Goal: Check status: Check status

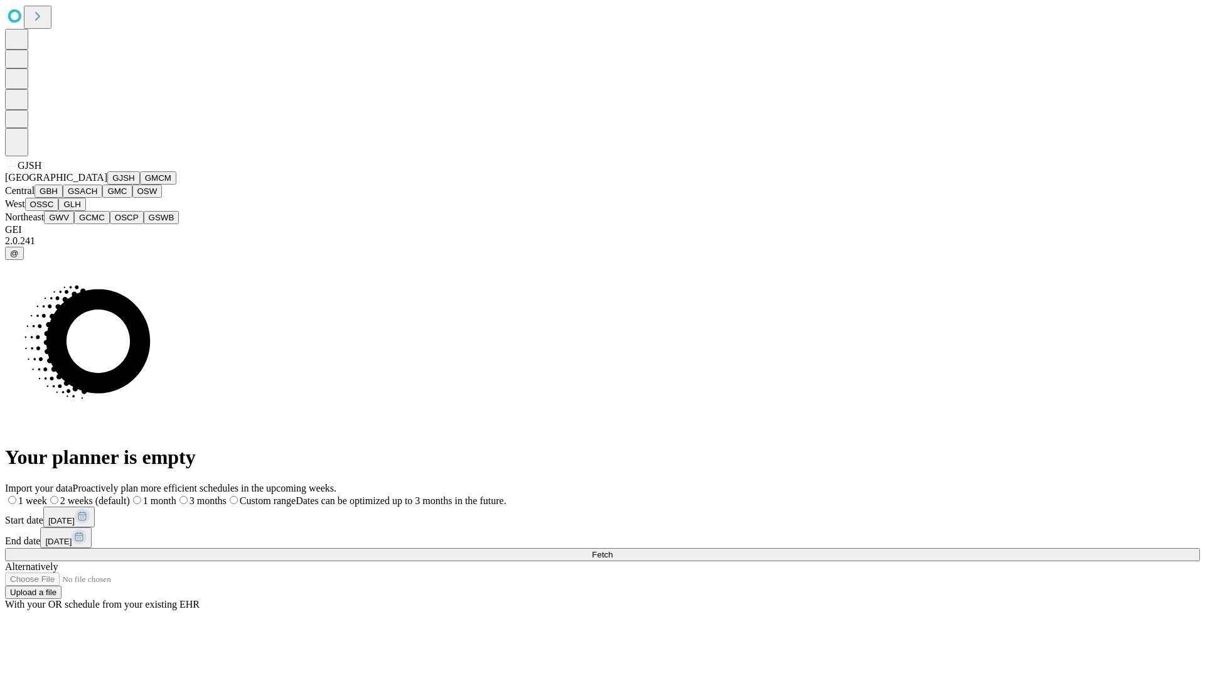
click at [107, 185] on button "GJSH" at bounding box center [123, 177] width 33 height 13
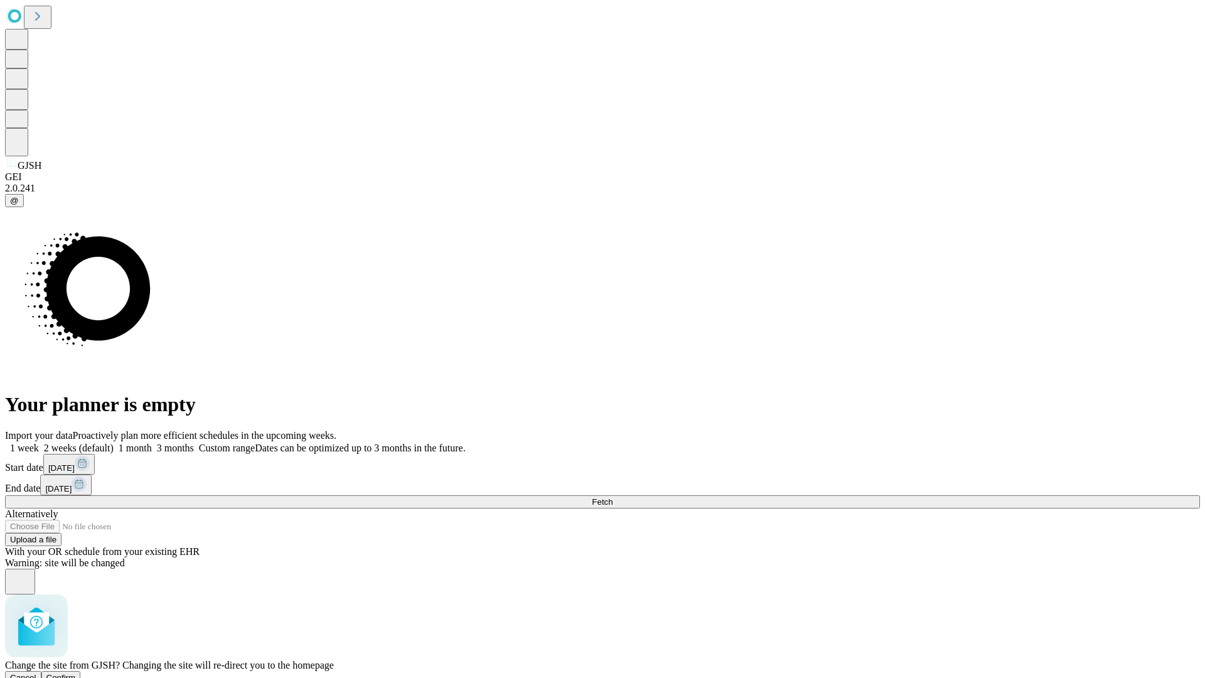
click at [76, 673] on span "Confirm" at bounding box center [61, 677] width 30 height 9
click at [152, 443] on label "1 month" at bounding box center [133, 448] width 38 height 11
click at [613, 497] on span "Fetch" at bounding box center [602, 501] width 21 height 9
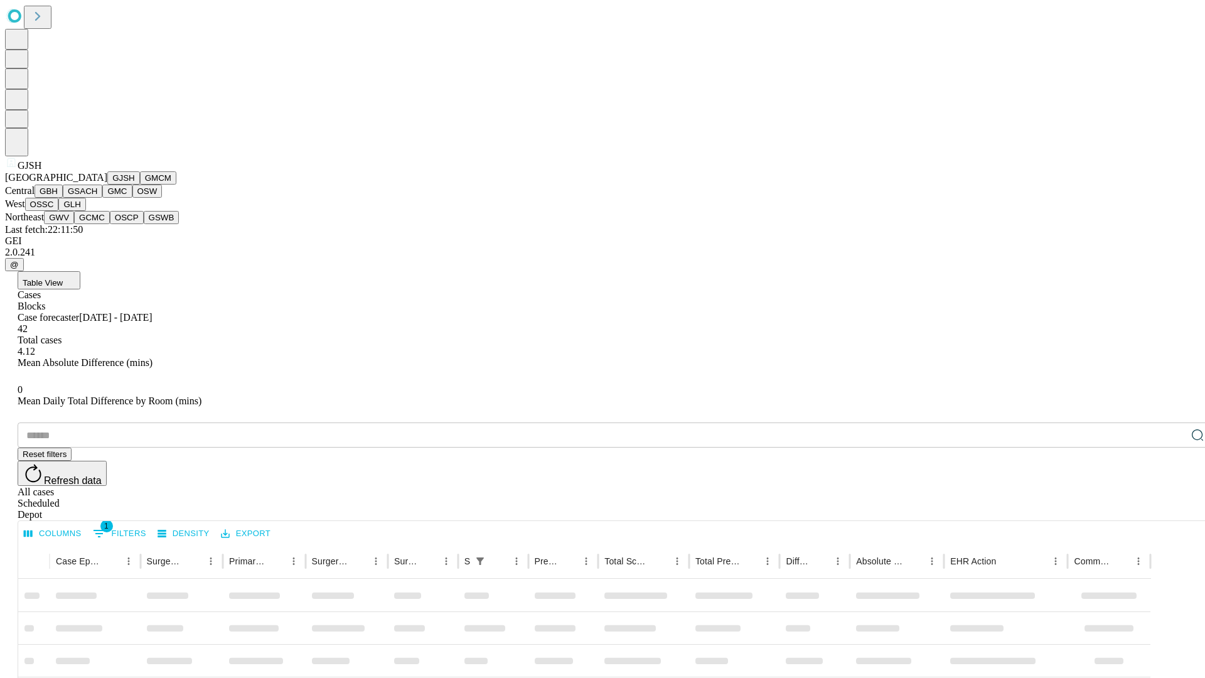
click at [140, 185] on button "GMCM" at bounding box center [158, 177] width 36 height 13
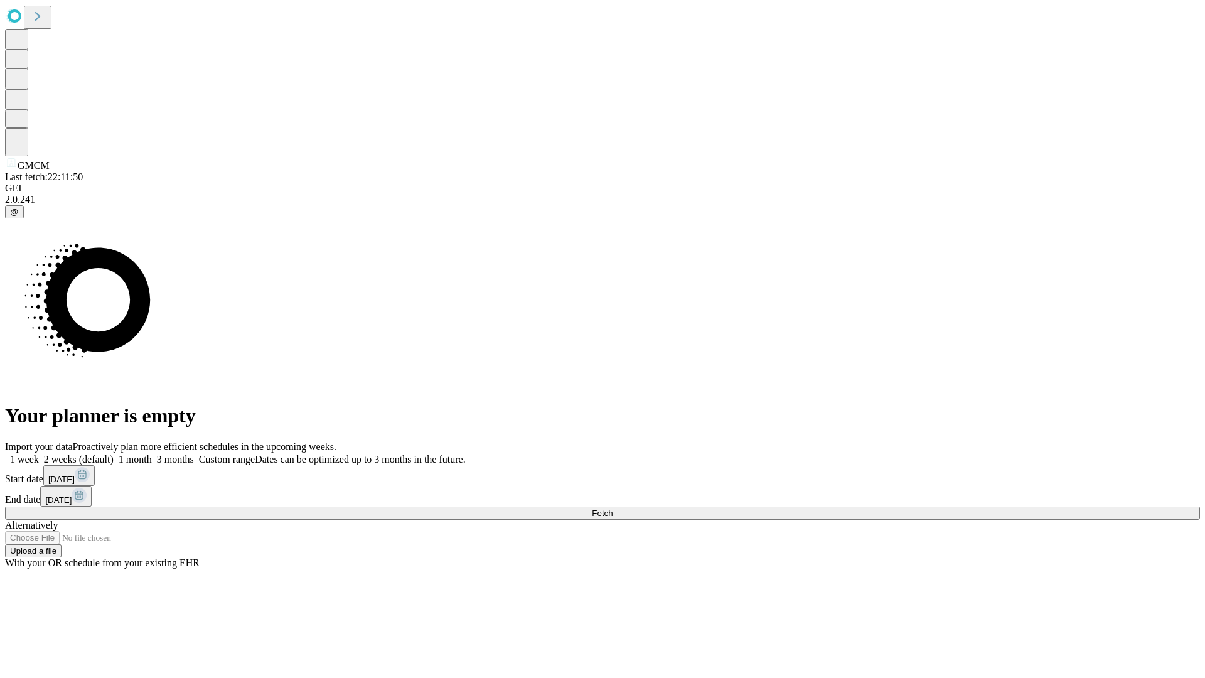
click at [152, 454] on label "1 month" at bounding box center [133, 459] width 38 height 11
click at [613, 509] on span "Fetch" at bounding box center [602, 513] width 21 height 9
click at [152, 454] on label "1 month" at bounding box center [133, 459] width 38 height 11
click at [613, 509] on span "Fetch" at bounding box center [602, 513] width 21 height 9
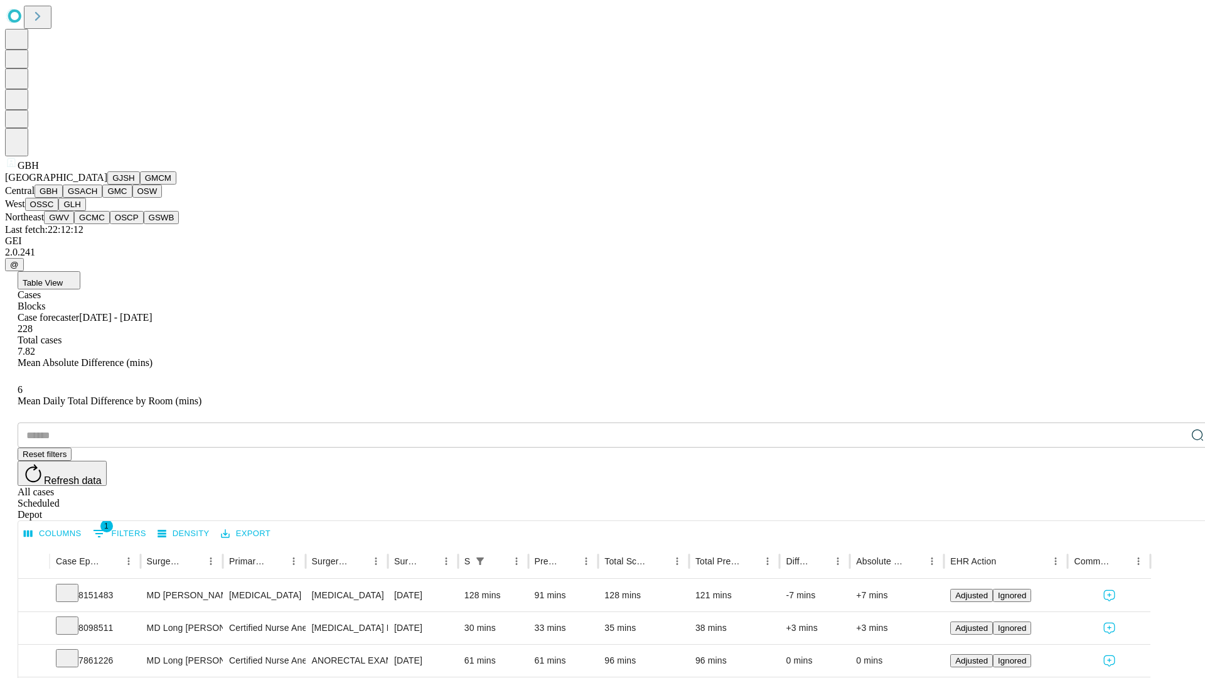
click at [97, 198] on button "GSACH" at bounding box center [83, 191] width 40 height 13
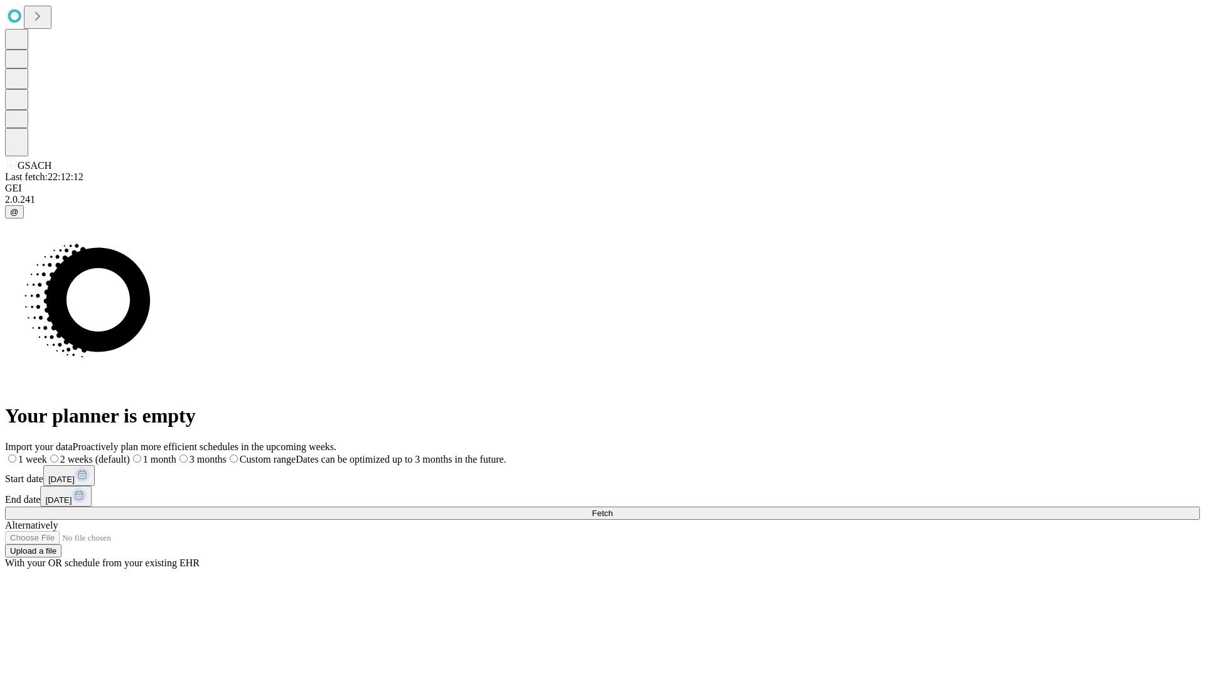
click at [613, 509] on span "Fetch" at bounding box center [602, 513] width 21 height 9
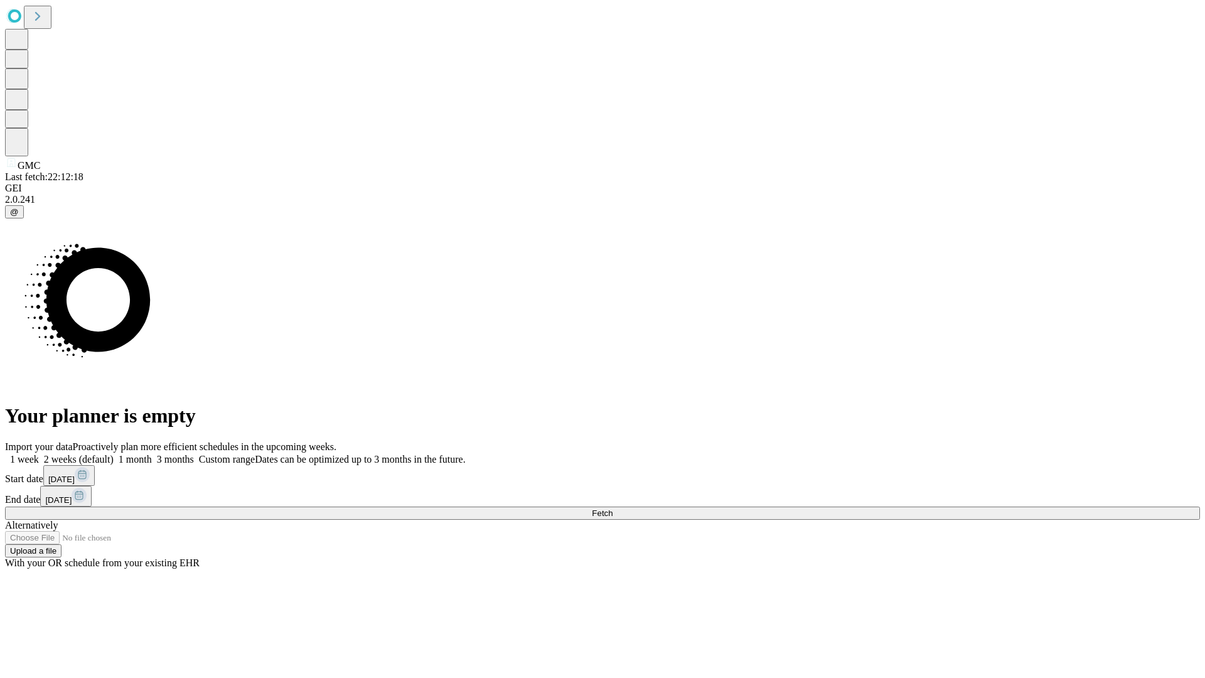
click at [152, 454] on label "1 month" at bounding box center [133, 459] width 38 height 11
click at [613, 509] on span "Fetch" at bounding box center [602, 513] width 21 height 9
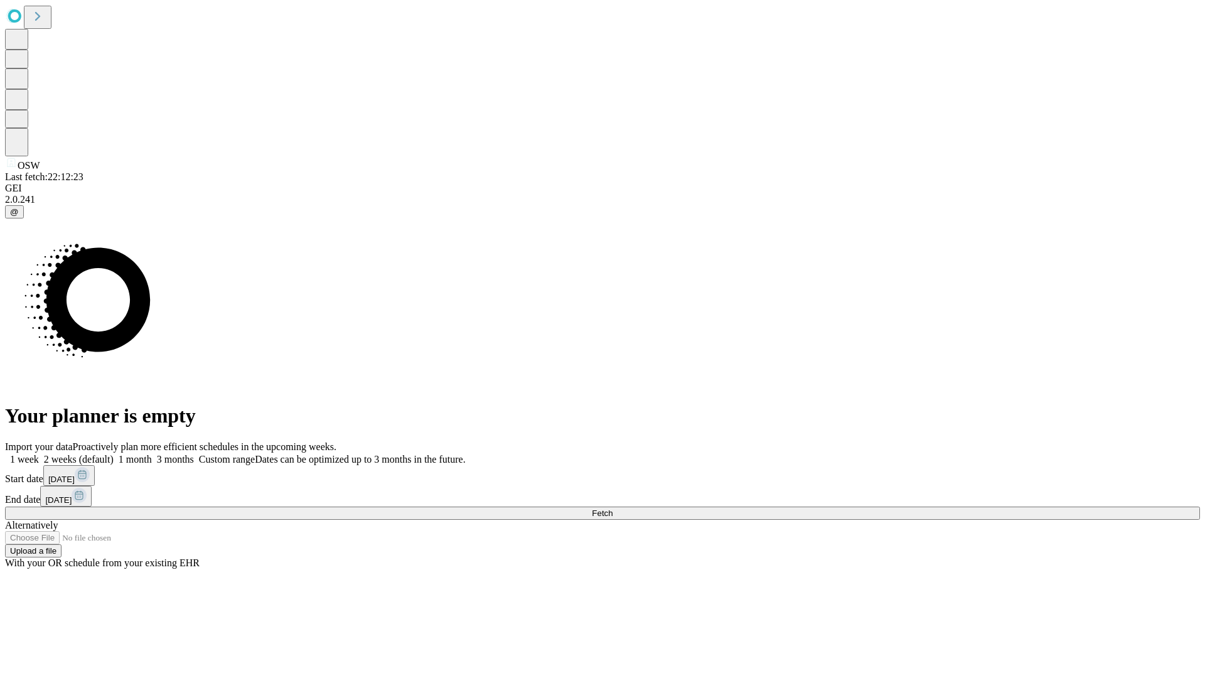
click at [152, 454] on label "1 month" at bounding box center [133, 459] width 38 height 11
click at [613, 509] on span "Fetch" at bounding box center [602, 513] width 21 height 9
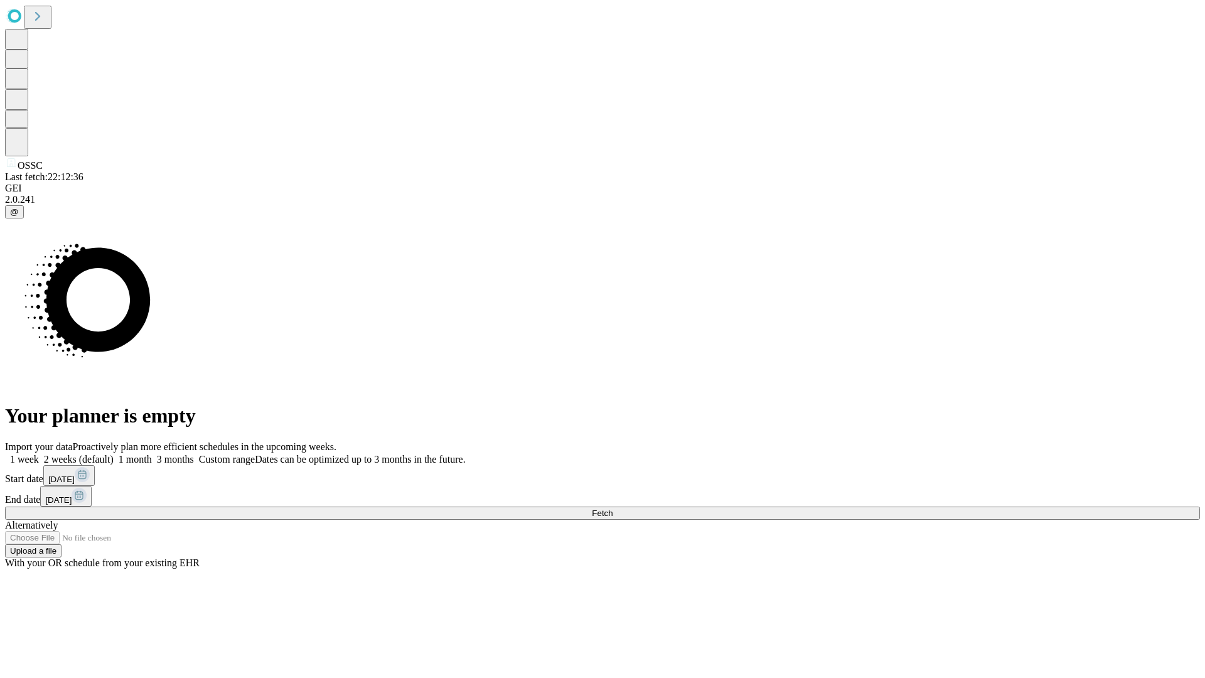
click at [152, 454] on label "1 month" at bounding box center [133, 459] width 38 height 11
click at [613, 509] on span "Fetch" at bounding box center [602, 513] width 21 height 9
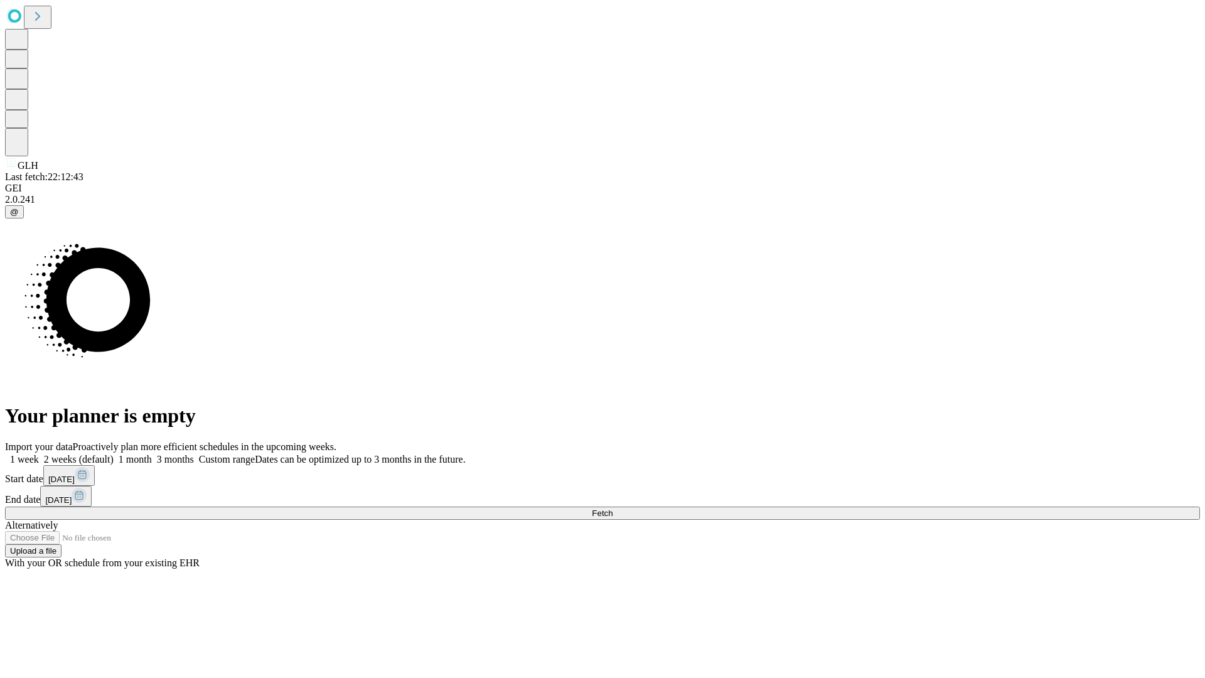
click at [152, 454] on label "1 month" at bounding box center [133, 459] width 38 height 11
click at [613, 509] on span "Fetch" at bounding box center [602, 513] width 21 height 9
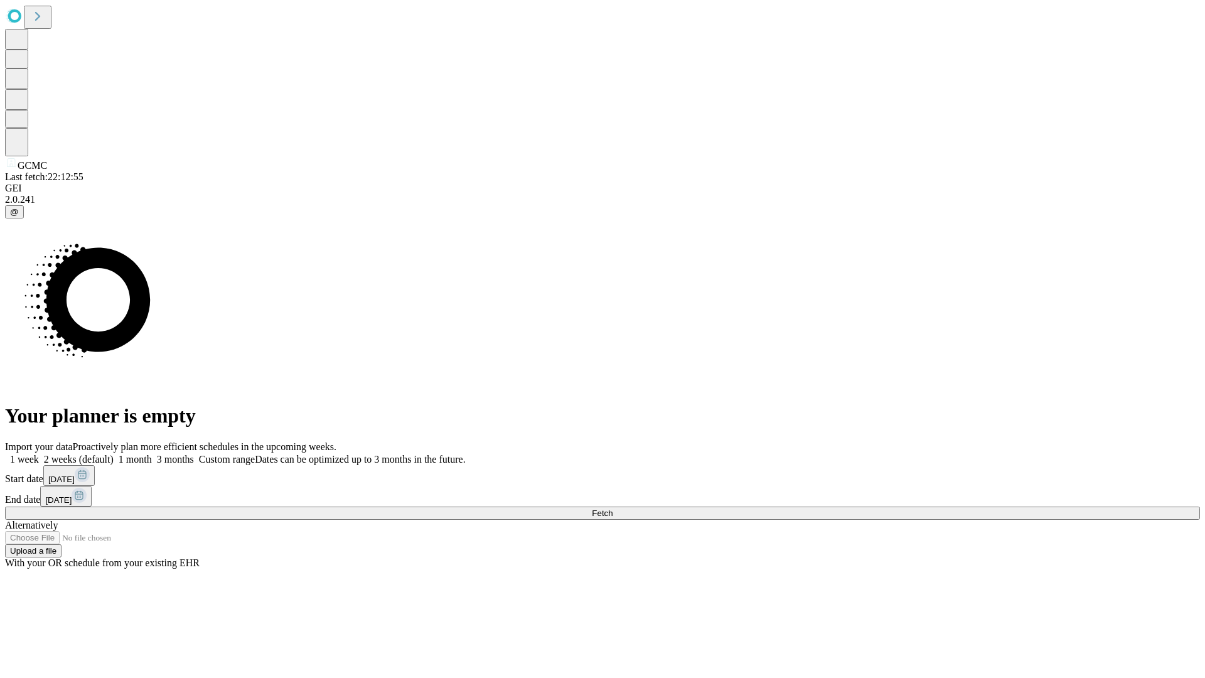
click at [152, 454] on label "1 month" at bounding box center [133, 459] width 38 height 11
click at [613, 509] on span "Fetch" at bounding box center [602, 513] width 21 height 9
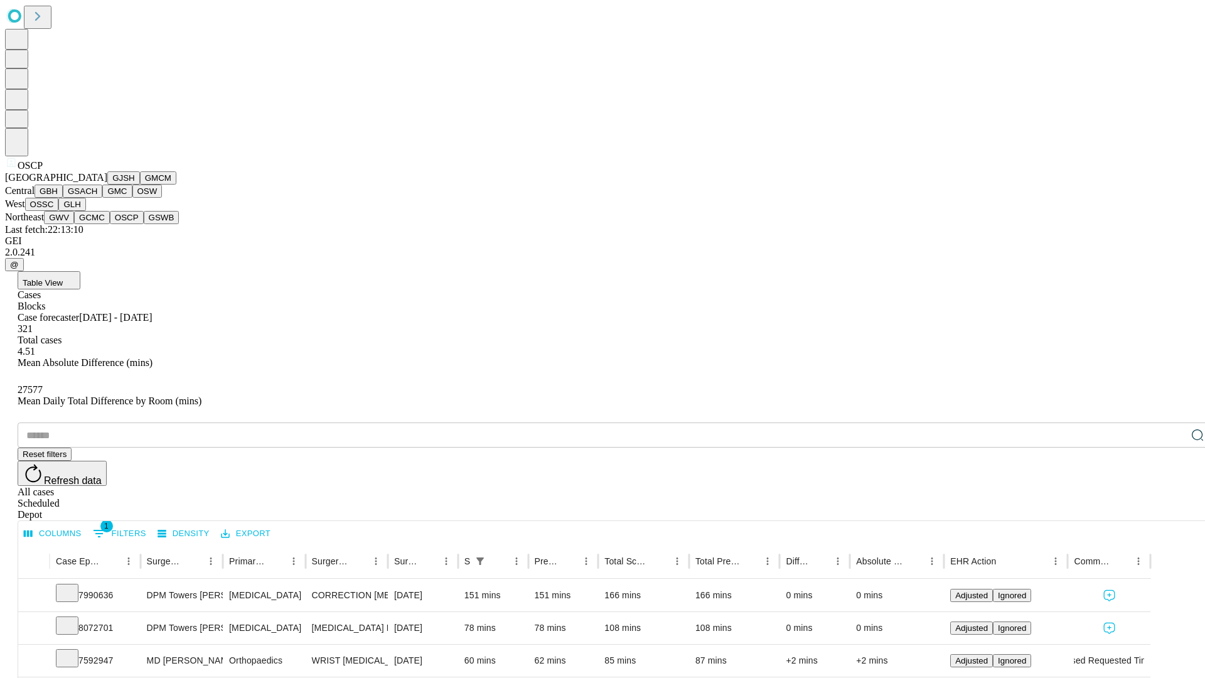
click at [144, 224] on button "GSWB" at bounding box center [162, 217] width 36 height 13
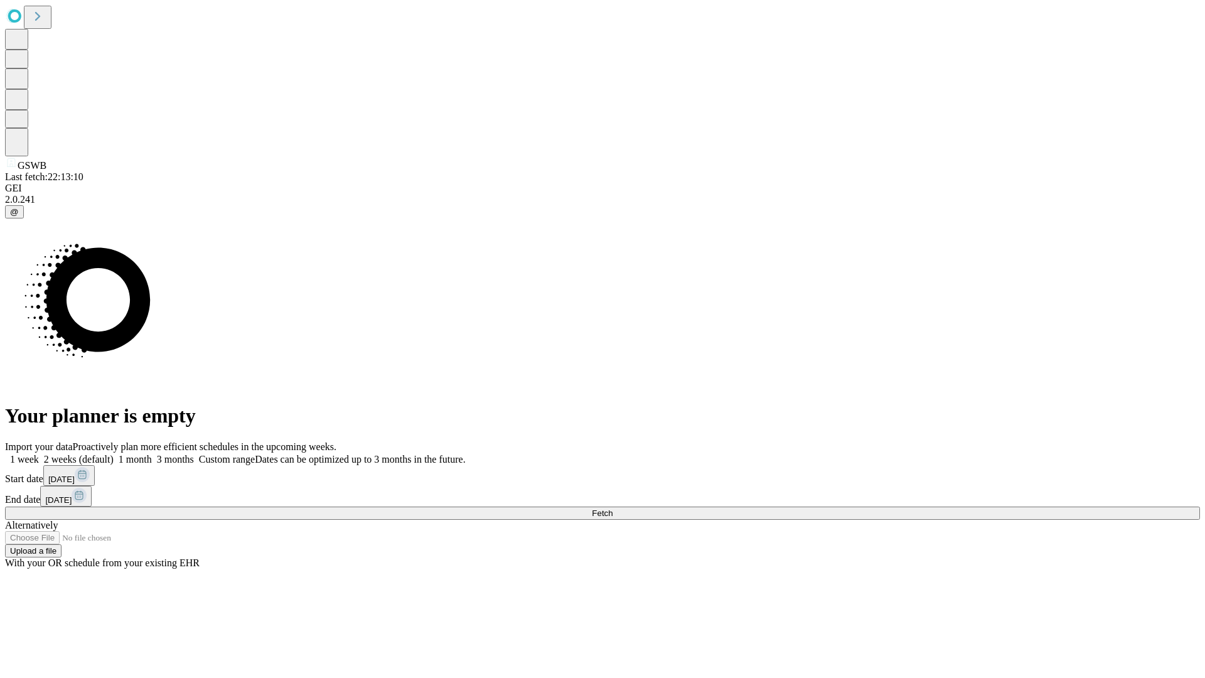
click at [152, 454] on label "1 month" at bounding box center [133, 459] width 38 height 11
click at [613, 509] on span "Fetch" at bounding box center [602, 513] width 21 height 9
